Goal: Task Accomplishment & Management: Manage account settings

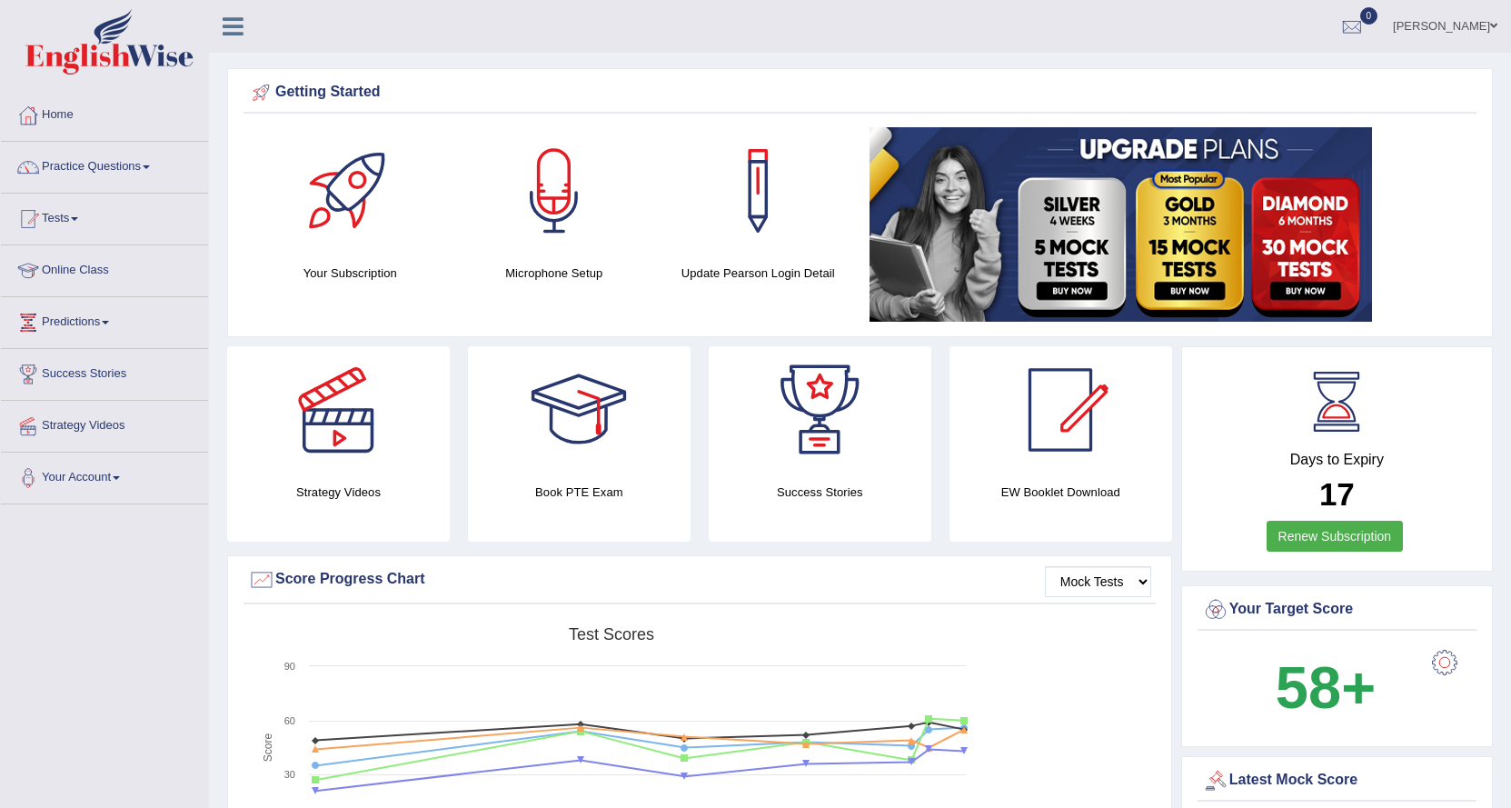
click at [1438, 25] on link "[PERSON_NAME]" at bounding box center [1445, 23] width 132 height 47
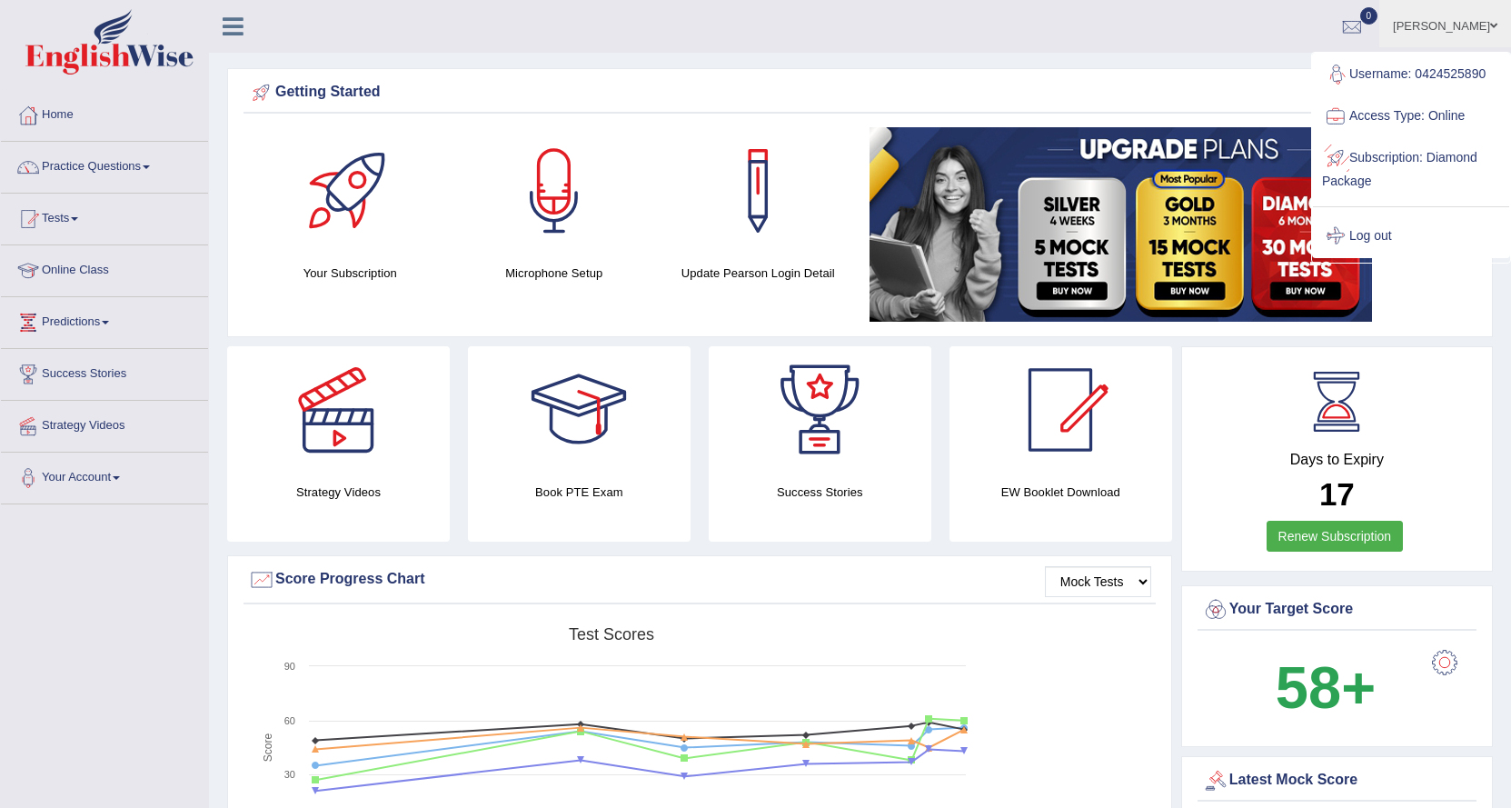
click at [1374, 230] on link "Log out" at bounding box center [1411, 236] width 196 height 42
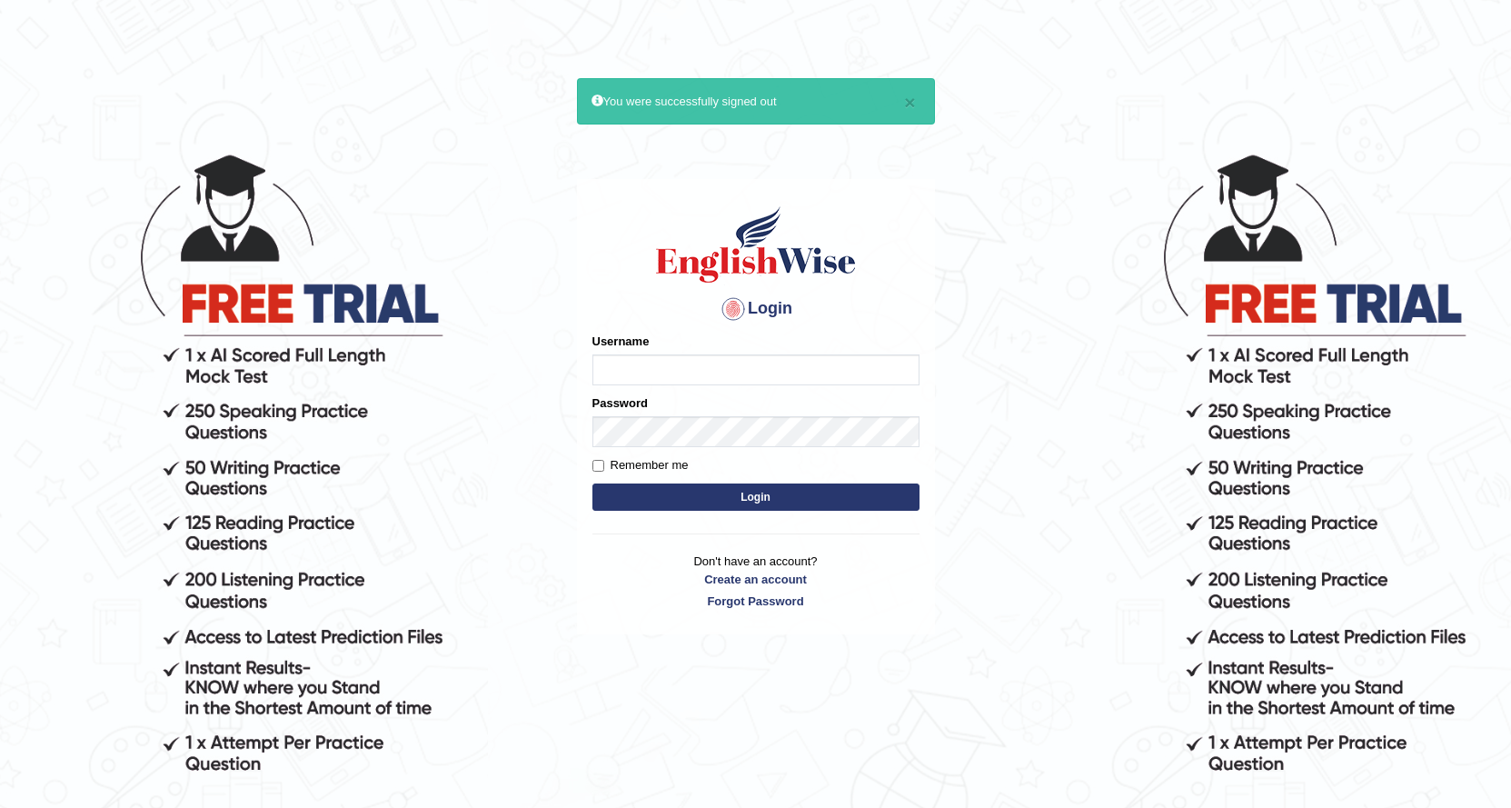
click at [802, 358] on input "Username" at bounding box center [755, 369] width 327 height 31
type input "0466127642"
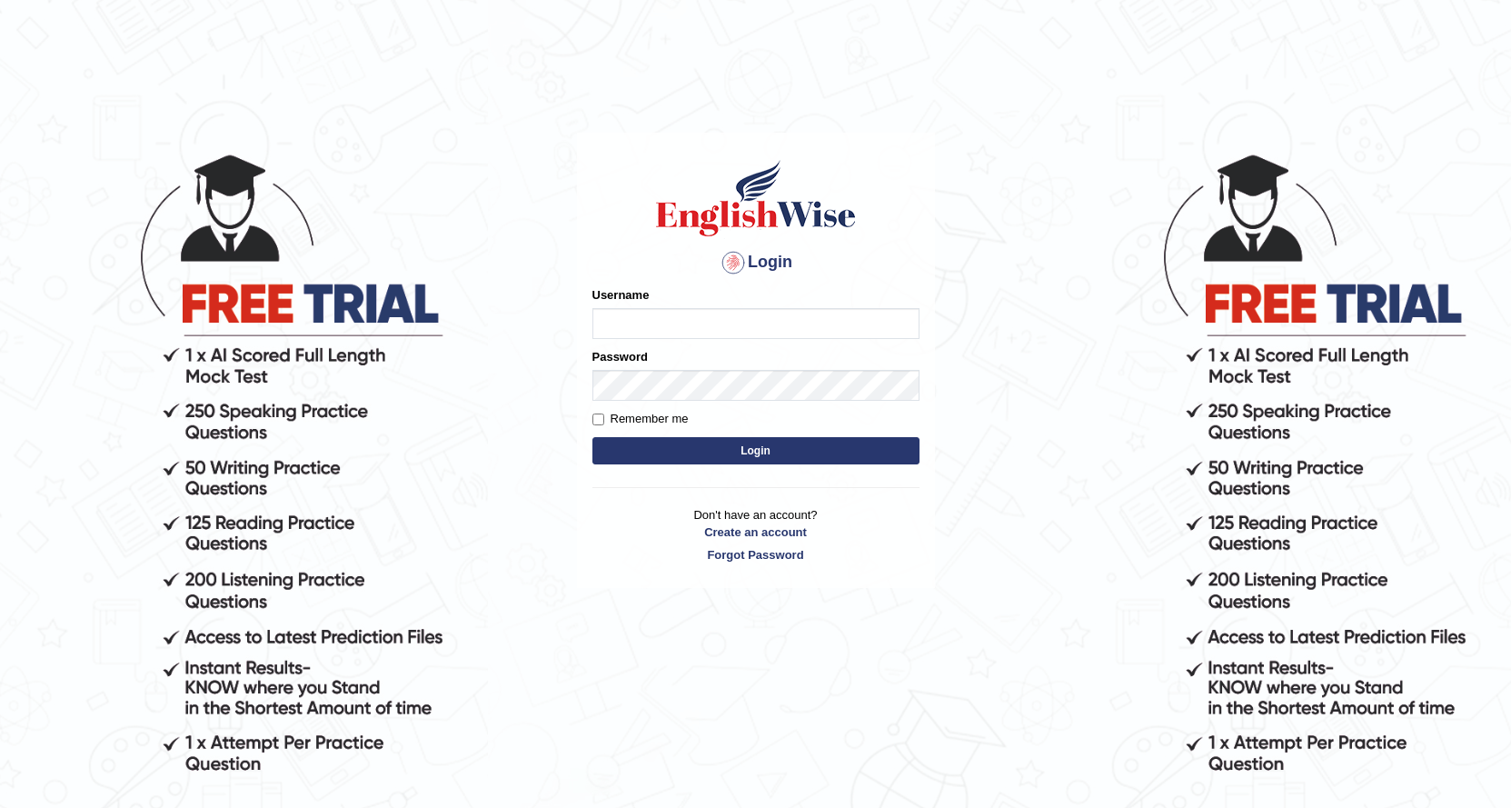
click at [746, 332] on input "Username" at bounding box center [755, 323] width 327 height 31
click at [969, 315] on body "Login Please fix the following errors: Username Password Remember me Login Don'…" at bounding box center [755, 479] width 1511 height 808
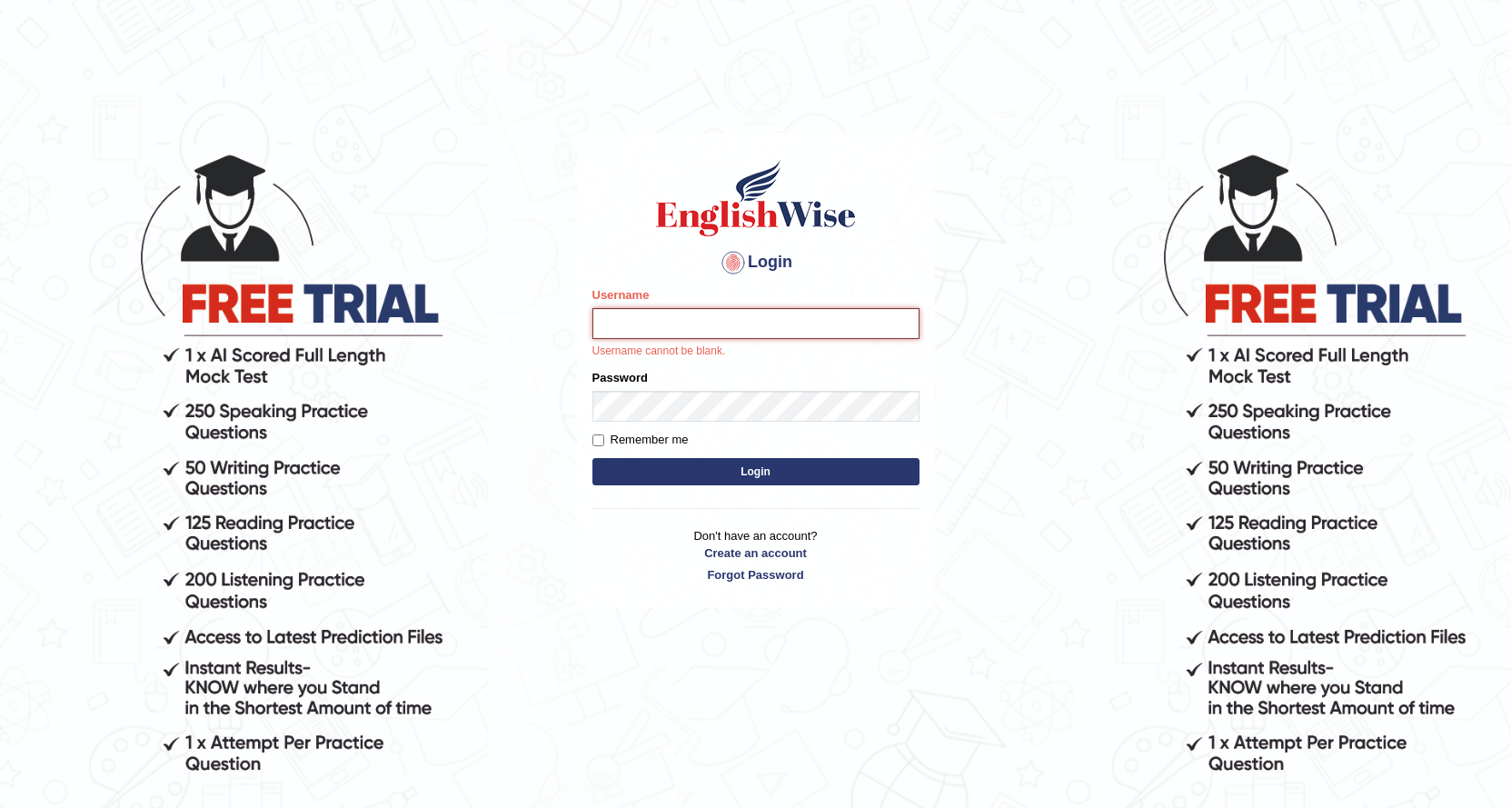
click at [845, 323] on input "Username" at bounding box center [755, 323] width 327 height 31
type input "0466127642"
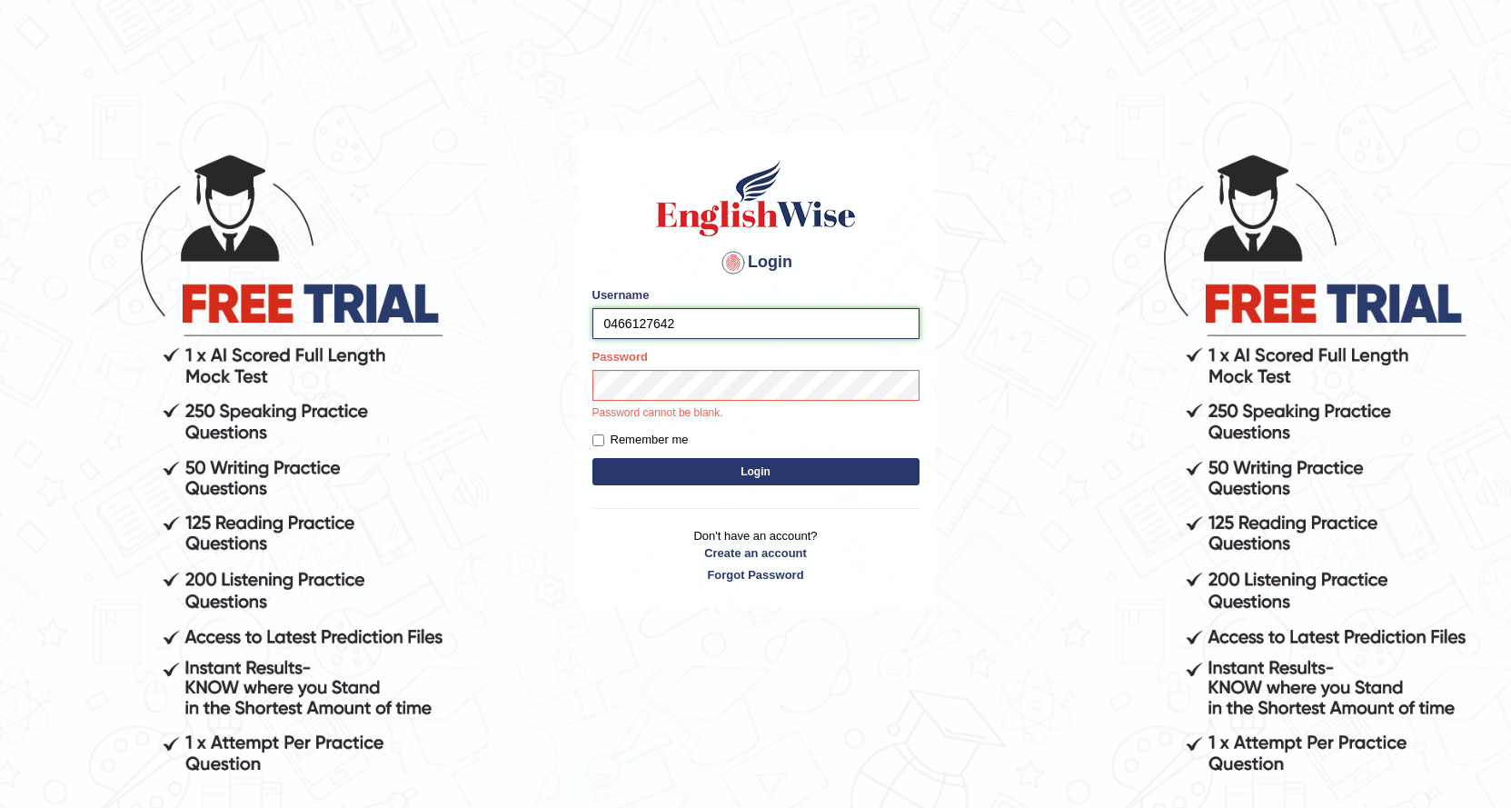
drag, startPoint x: 707, startPoint y: 333, endPoint x: 433, endPoint y: 293, distance: 277.3
click at [433, 293] on body "Login Please fix the following errors: Username 0466127642 Password Password ca…" at bounding box center [755, 479] width 1511 height 808
